Goal: Task Accomplishment & Management: Use online tool/utility

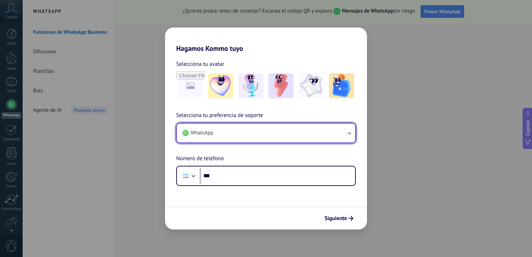
click at [350, 131] on icon "button" at bounding box center [349, 132] width 7 height 7
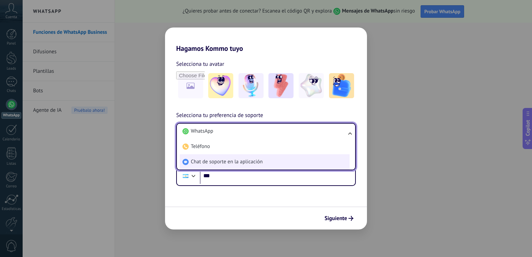
click at [270, 164] on li "Chat de soporte en la aplicación" at bounding box center [265, 161] width 170 height 15
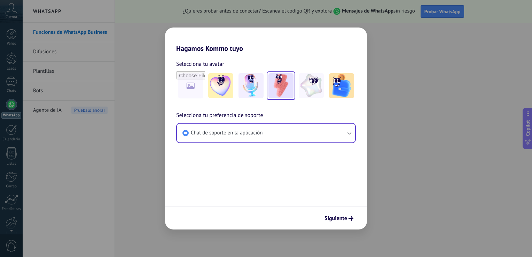
click at [283, 88] on img at bounding box center [280, 85] width 25 height 25
click at [345, 220] on span "Siguiente" at bounding box center [335, 218] width 23 height 5
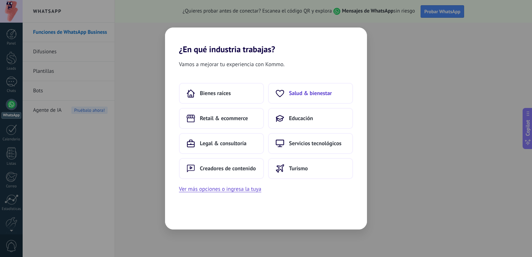
click at [299, 93] on span "Salud & bienestar" at bounding box center [310, 93] width 43 height 7
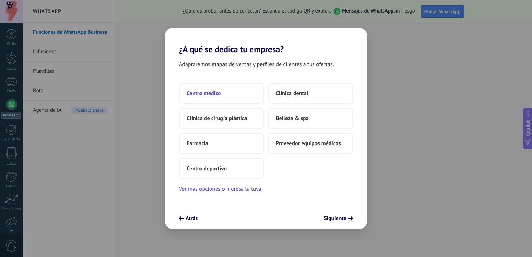
click at [223, 92] on button "Centro médico" at bounding box center [221, 93] width 85 height 21
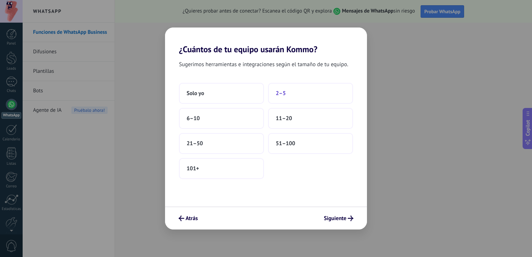
click at [285, 88] on button "2–5" at bounding box center [310, 93] width 85 height 21
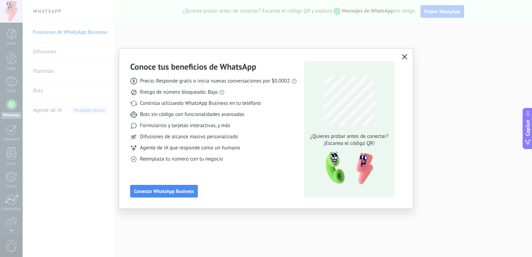
click at [404, 55] on icon "button" at bounding box center [405, 57] width 6 height 6
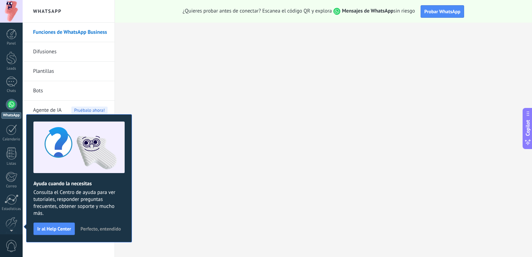
click at [100, 228] on span "Perfecto, entendido" at bounding box center [100, 228] width 40 height 5
